Goal: Transaction & Acquisition: Purchase product/service

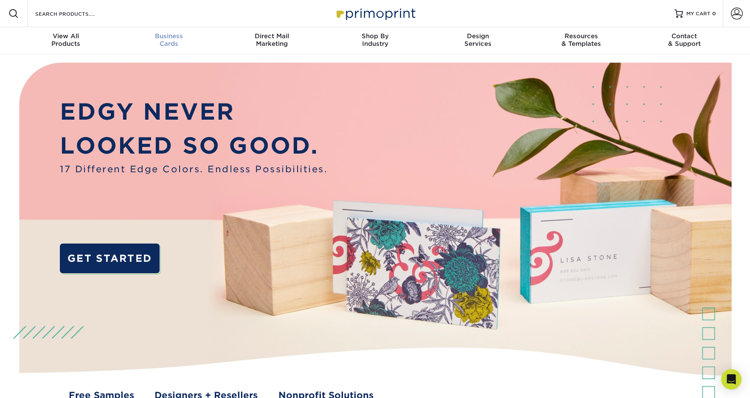
click at [163, 44] on div "Business Cards" at bounding box center [168, 39] width 103 height 15
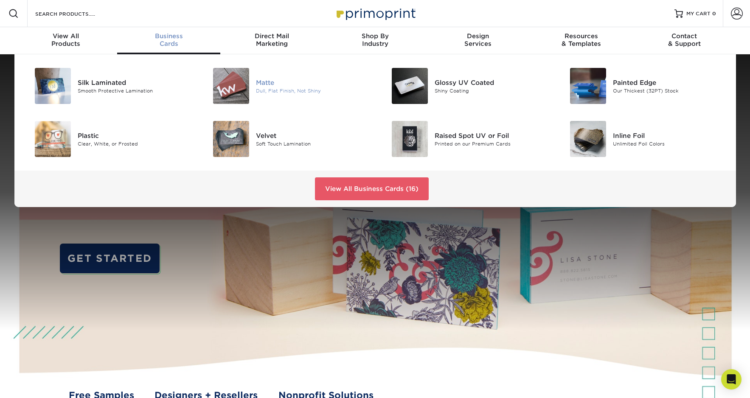
click at [238, 86] on img at bounding box center [231, 86] width 36 height 36
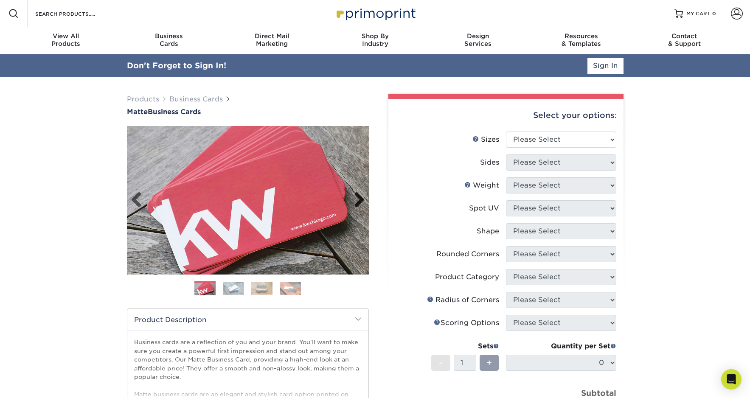
click at [359, 201] on link "Next" at bounding box center [356, 200] width 17 height 17
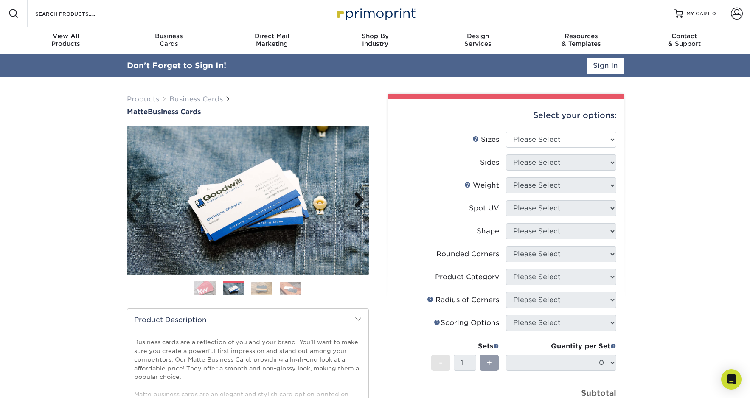
click at [359, 201] on link "Next" at bounding box center [356, 200] width 17 height 17
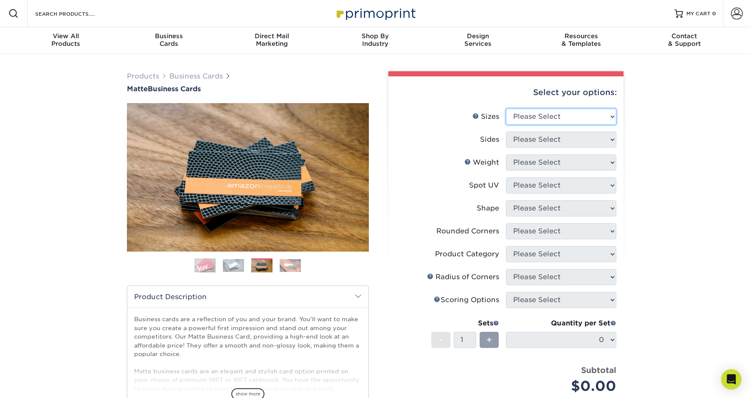
select select "2.00x3.50"
select select "13abbda7-1d64-4f25-8bb2-c179b224825d"
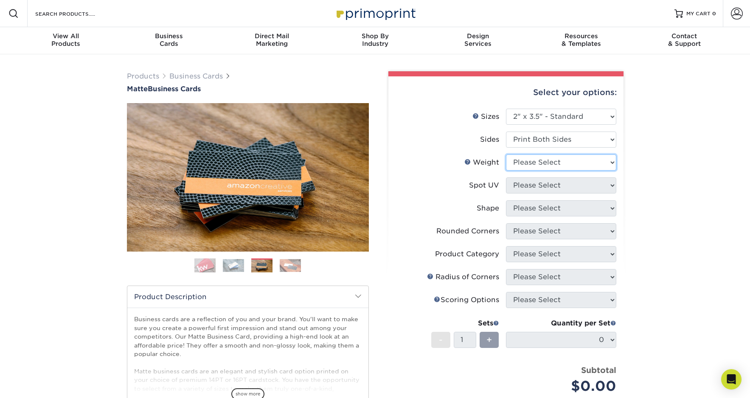
select select "14PT"
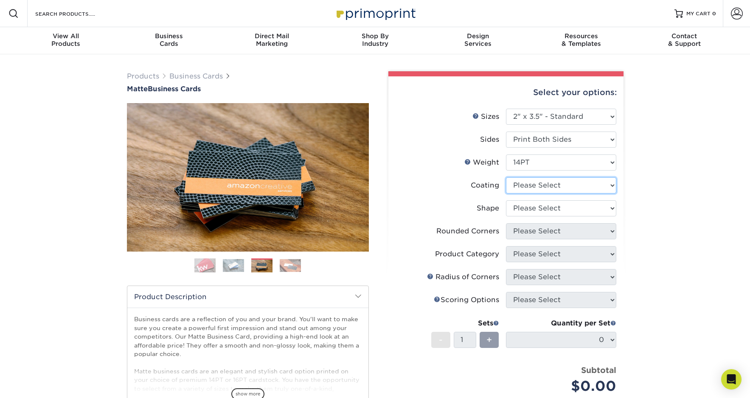
select select "121bb7b5-3b4d-429f-bd8d-bbf80e953313"
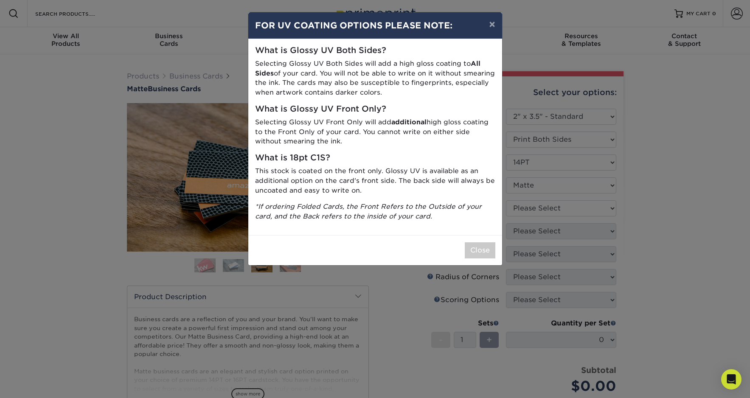
click at [551, 205] on div "× FOR UV COATING OPTIONS PLEASE NOTE: What is Glossy UV Both Sides? Selecting G…" at bounding box center [375, 199] width 750 height 398
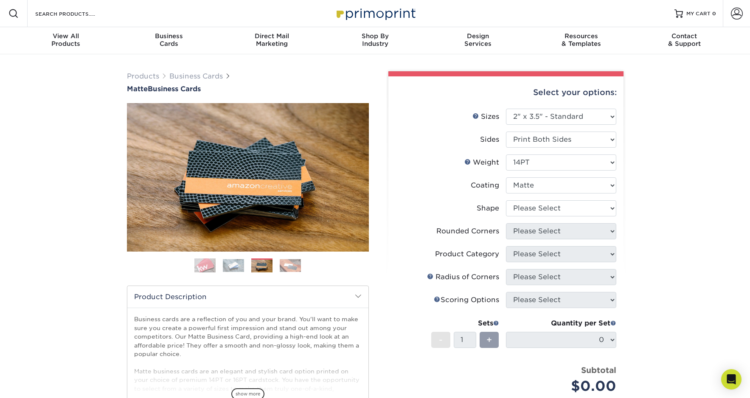
click at [535, 175] on li "Weight Help Weight Please Select 16PT 14PT" at bounding box center [506, 166] width 221 height 23
select select "standard"
select select "-1"
select select "121bb7b5-3b4d-429f-bd8d-bbf80e953313"
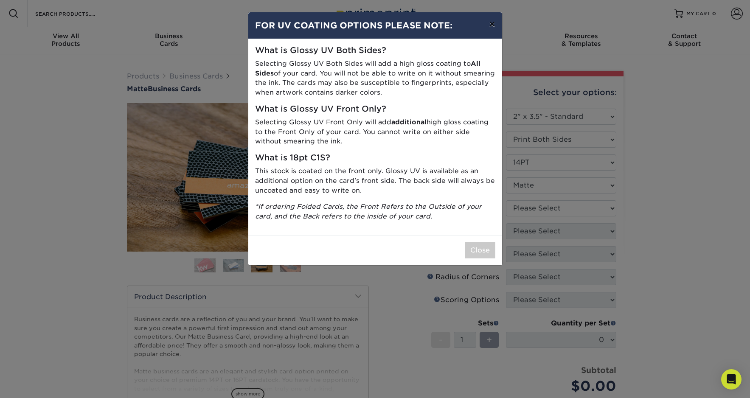
click at [493, 27] on button "×" at bounding box center [492, 24] width 20 height 24
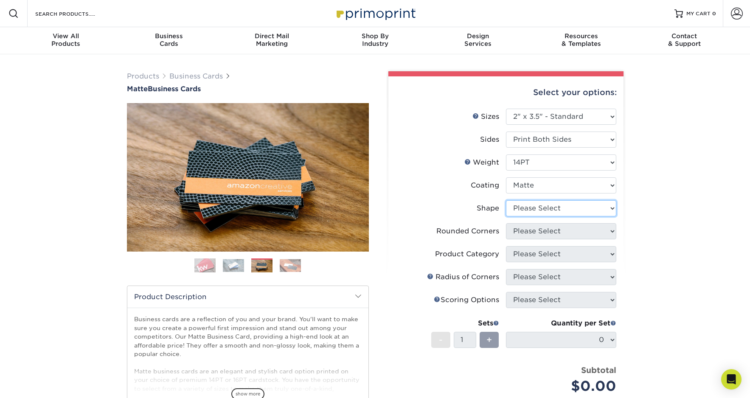
select select "standard"
select select "76a3b848-63b4-4449-aad1-d9e81d5a60f5"
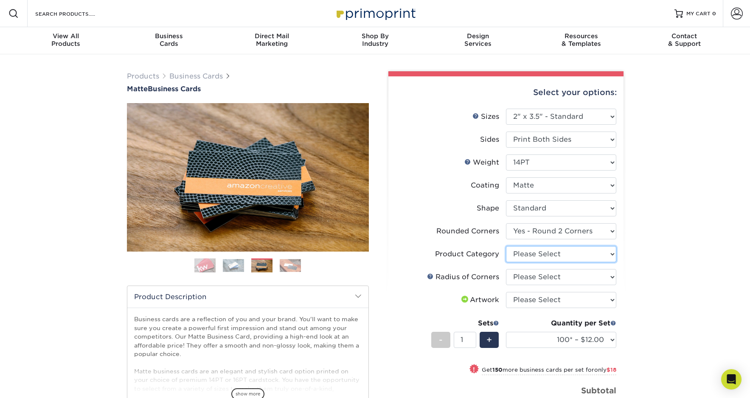
select select "3b5148f1-0588-4f88-a218-97bcfdce65c1"
select select "589680c7-ee9a-431b-9d12-d7aeb1386a97"
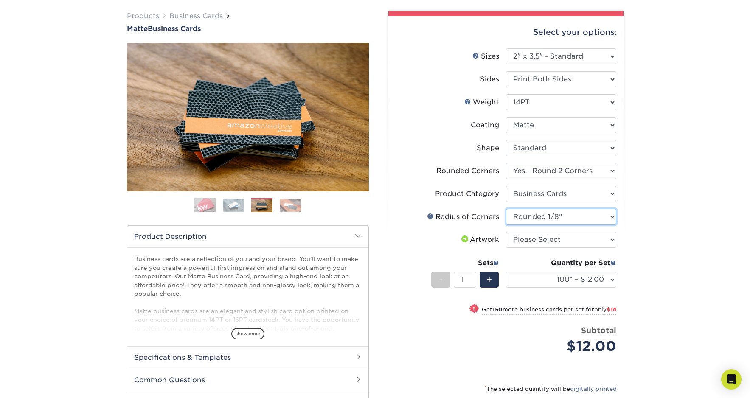
scroll to position [64, 0]
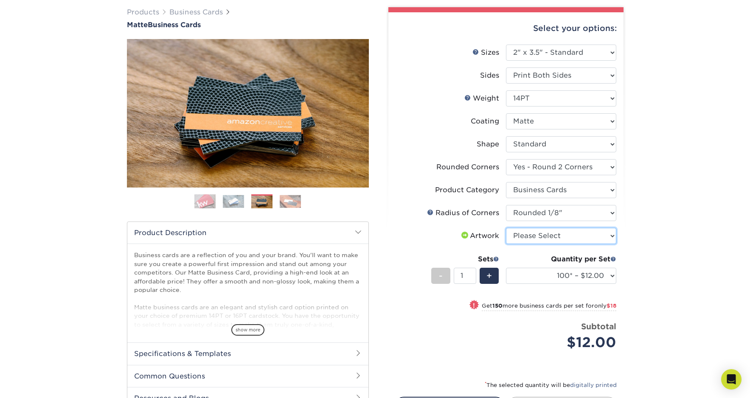
select select "upload"
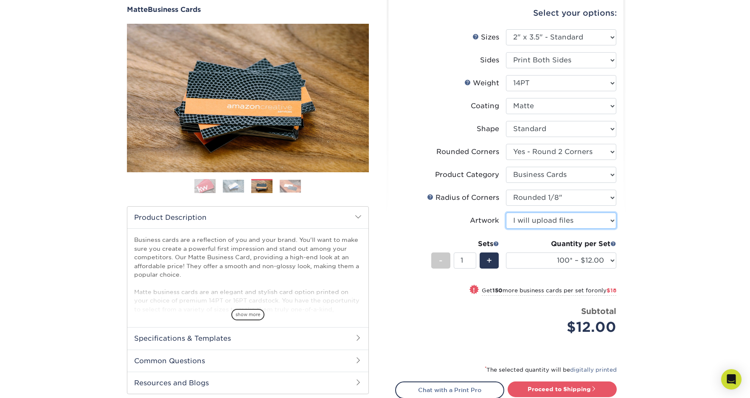
scroll to position [85, 0]
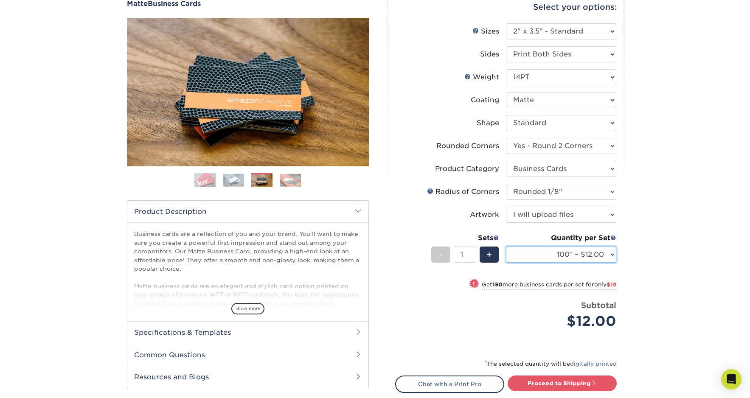
select select "250* – $30.00"
click at [291, 183] on img at bounding box center [290, 180] width 21 height 13
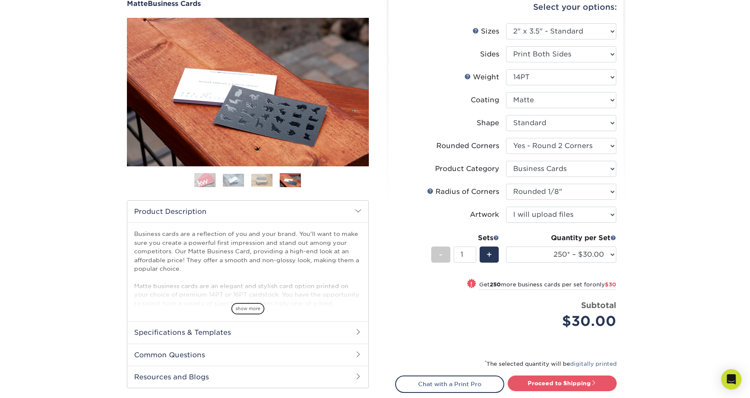
click at [208, 181] on img at bounding box center [204, 180] width 21 height 21
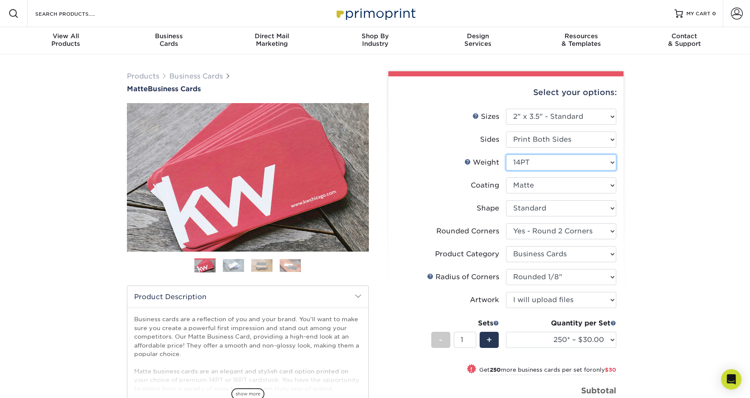
scroll to position [0, 0]
